Goal: Navigation & Orientation: Find specific page/section

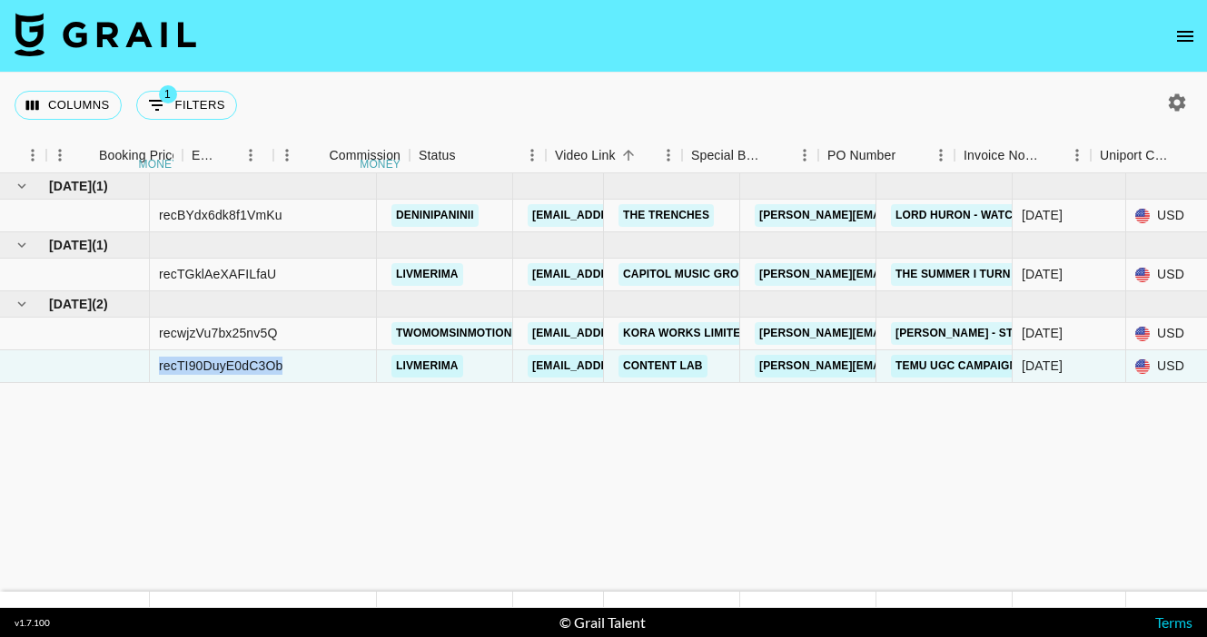
scroll to position [0, 1170]
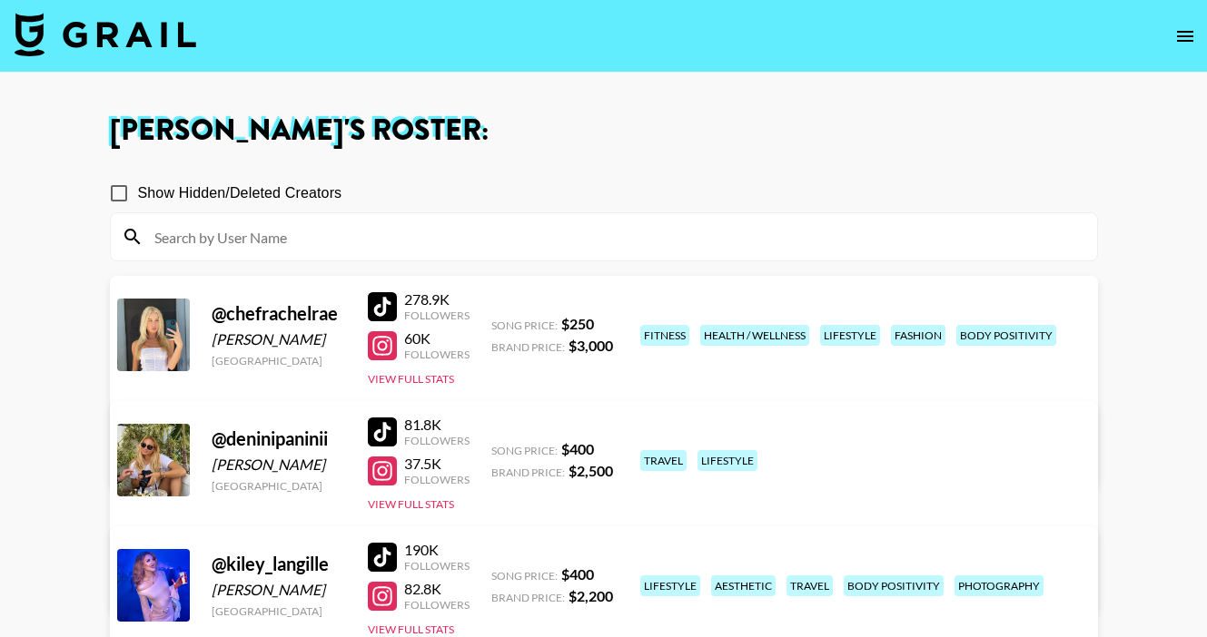
click at [92, 54] on img at bounding box center [106, 35] width 182 height 44
